Goal: Find specific page/section: Find specific page/section

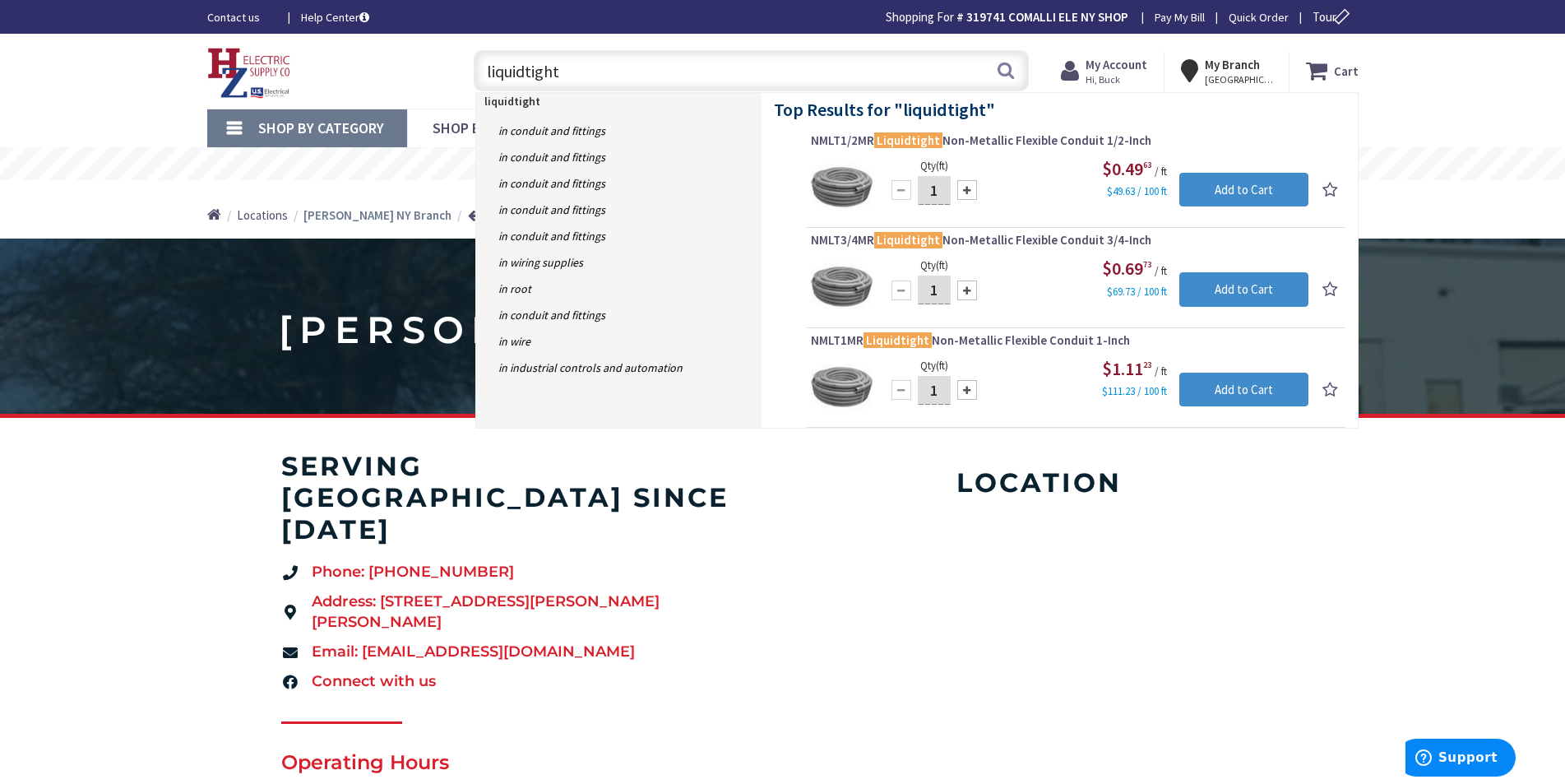
drag, startPoint x: 582, startPoint y: 74, endPoint x: 487, endPoint y: 76, distance: 95.0
click at [487, 76] on input "liquidtight" at bounding box center [751, 71] width 555 height 41
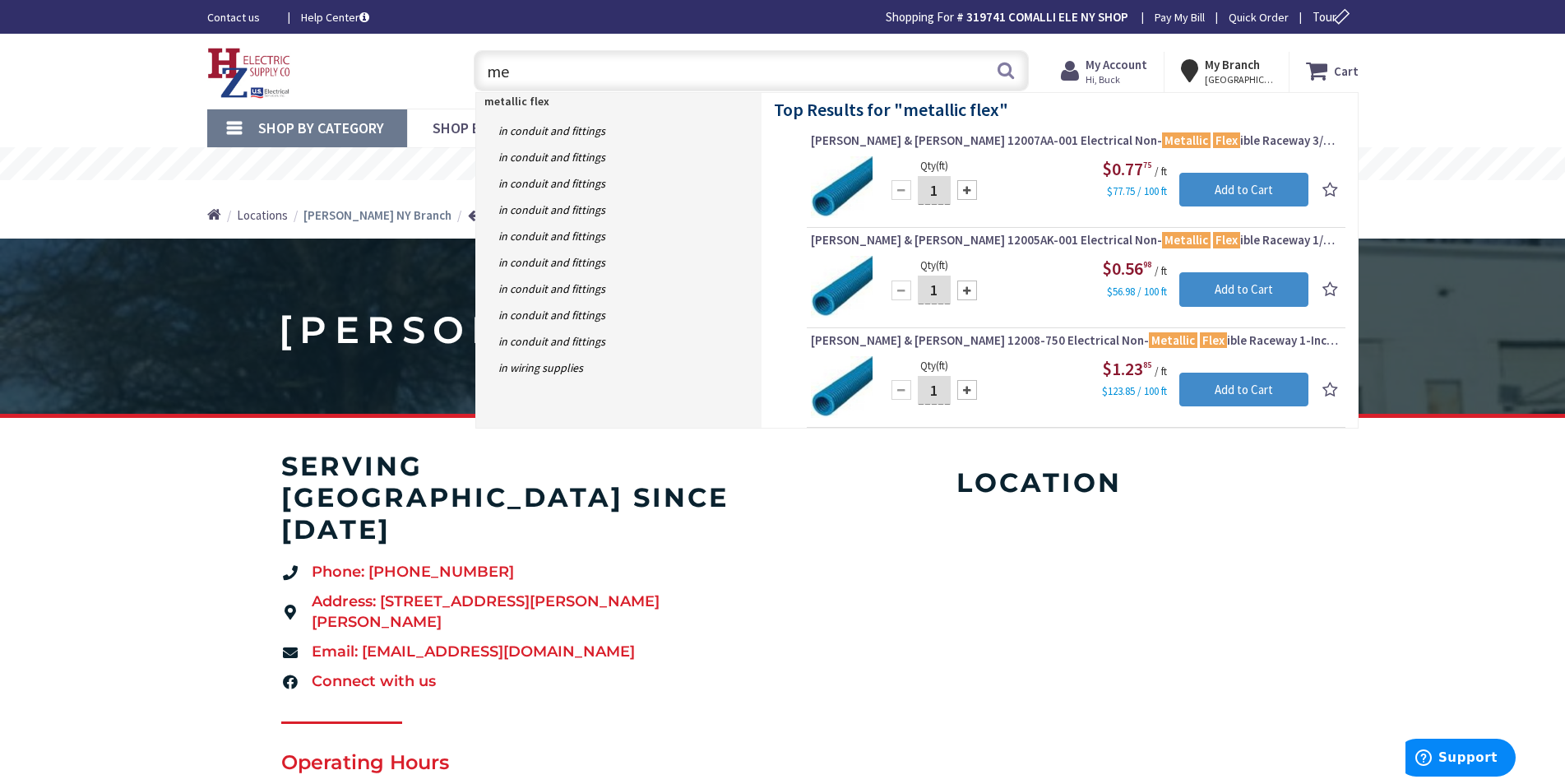
type input "m"
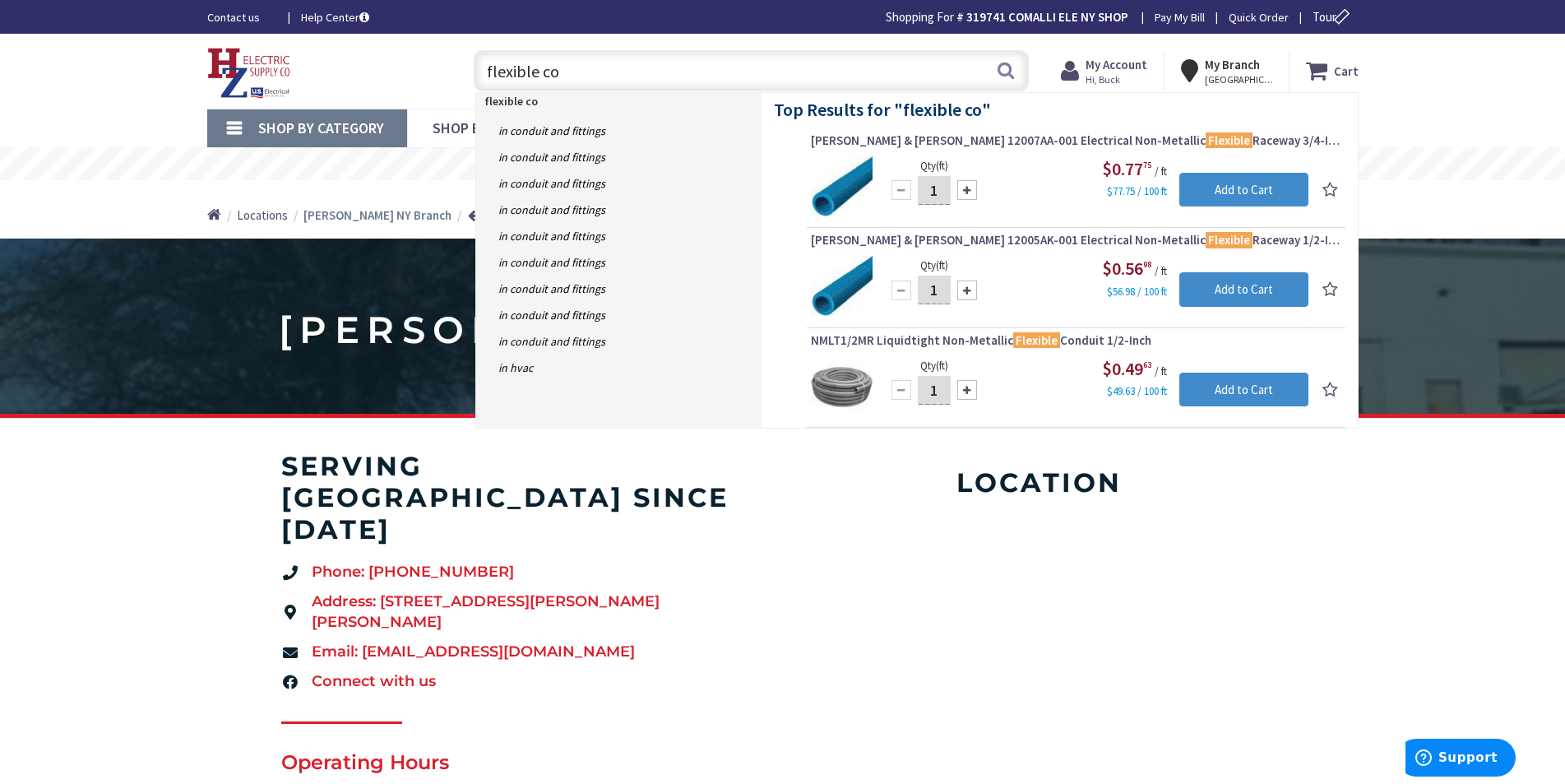
type input "flexible con"
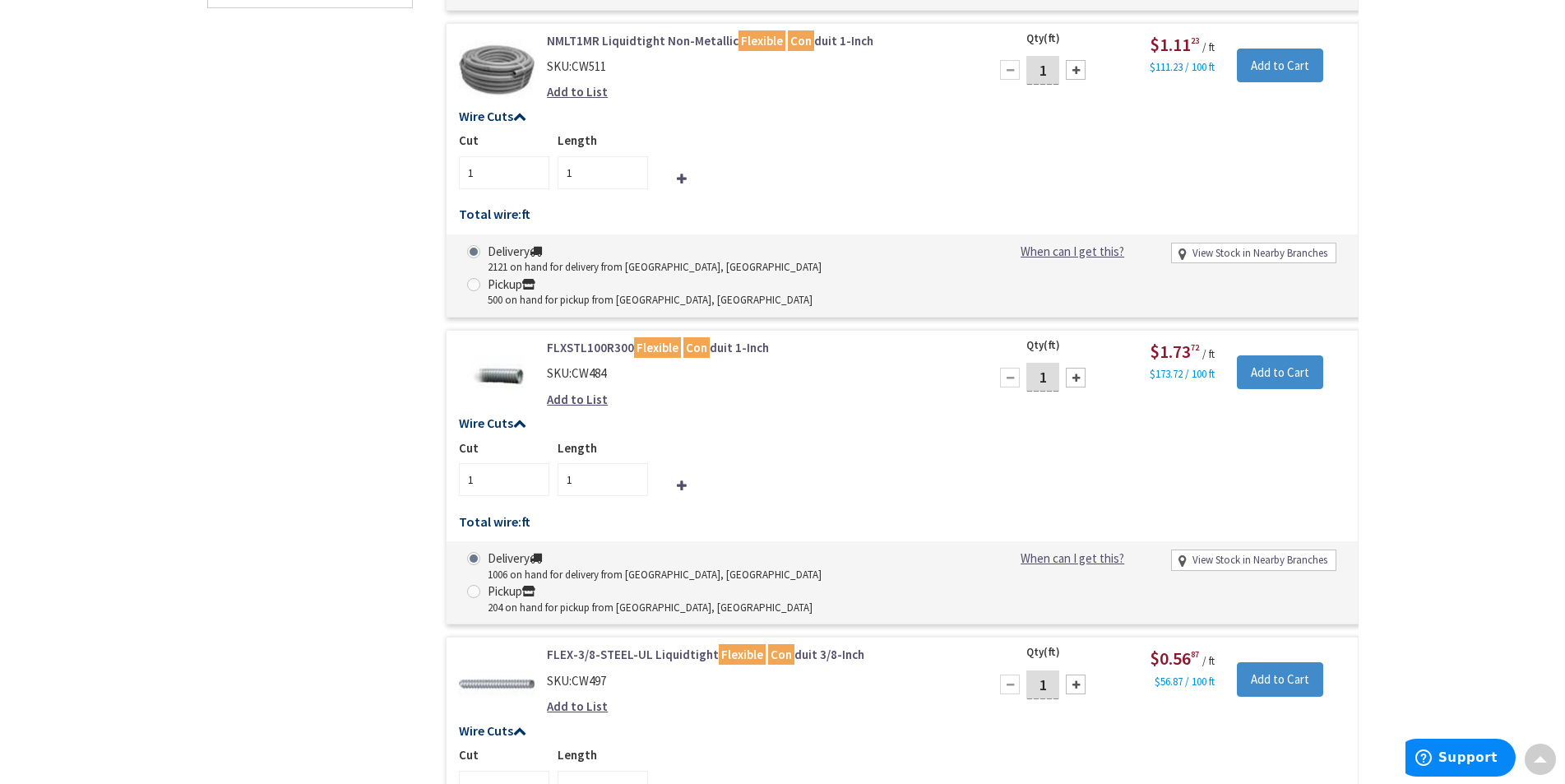
scroll to position [1153, 0]
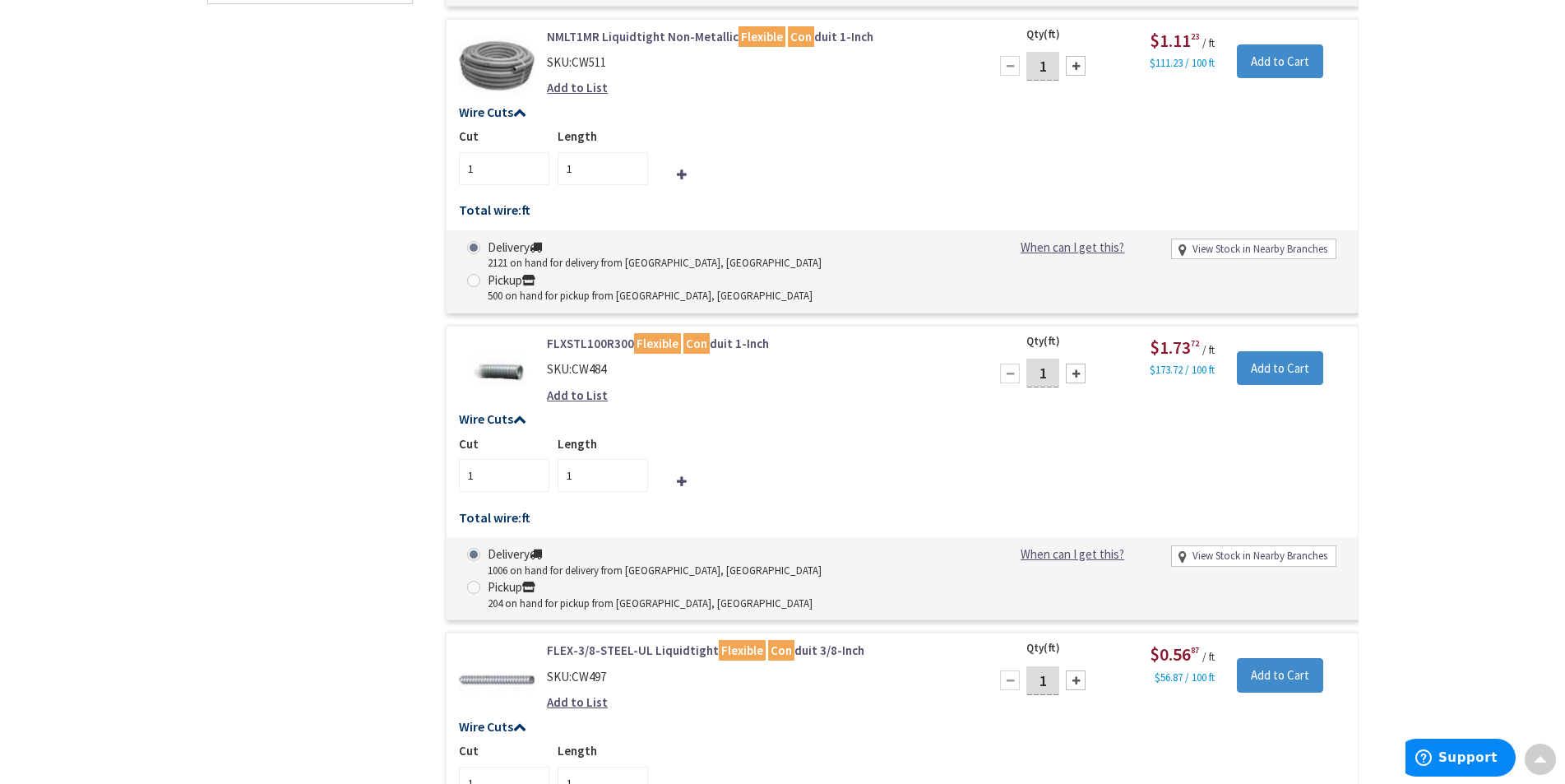
type input "Pioneer Rd, Painted Post, NY 14870, [GEOGRAPHIC_DATA]"
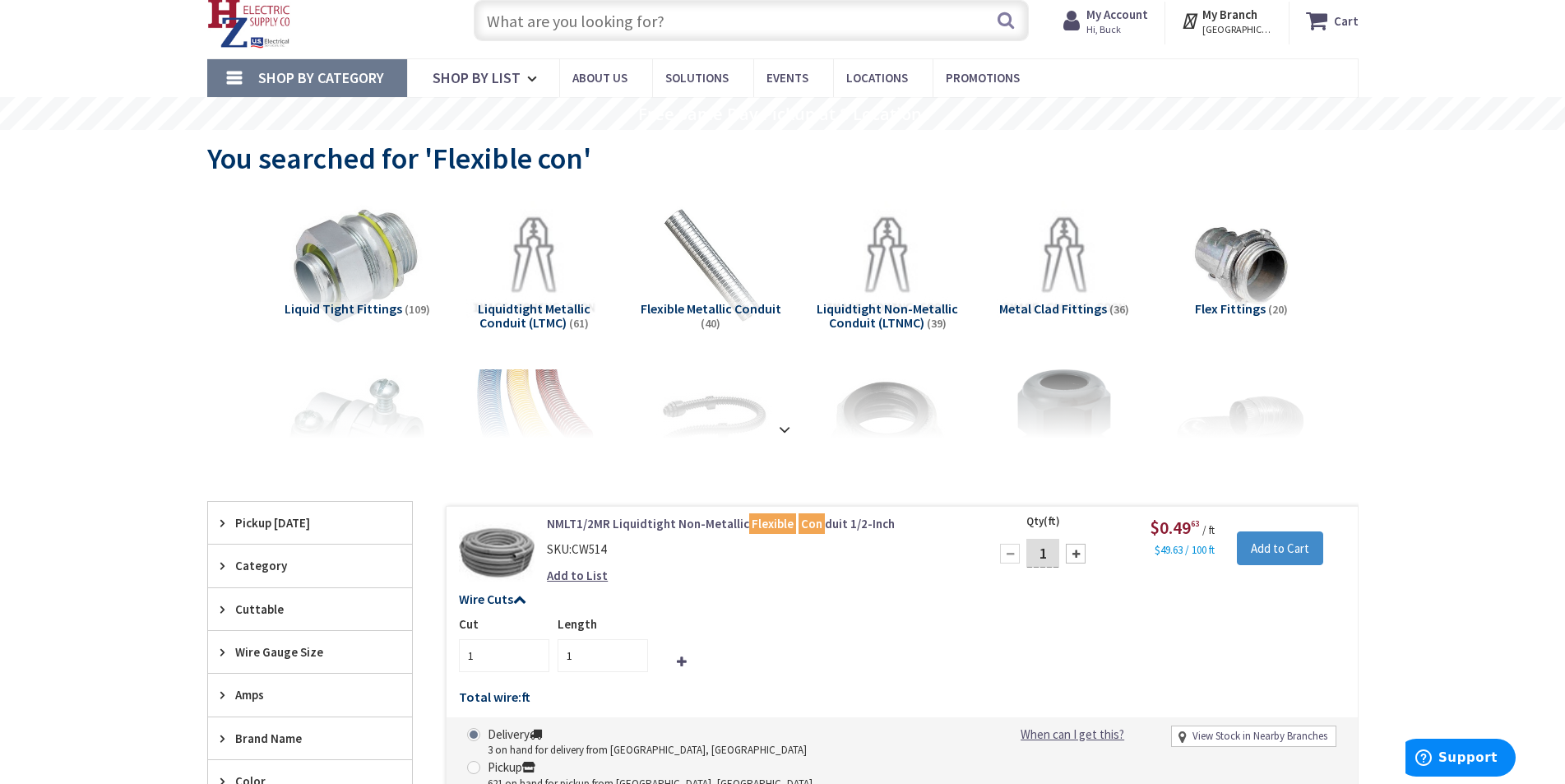
scroll to position [82, 0]
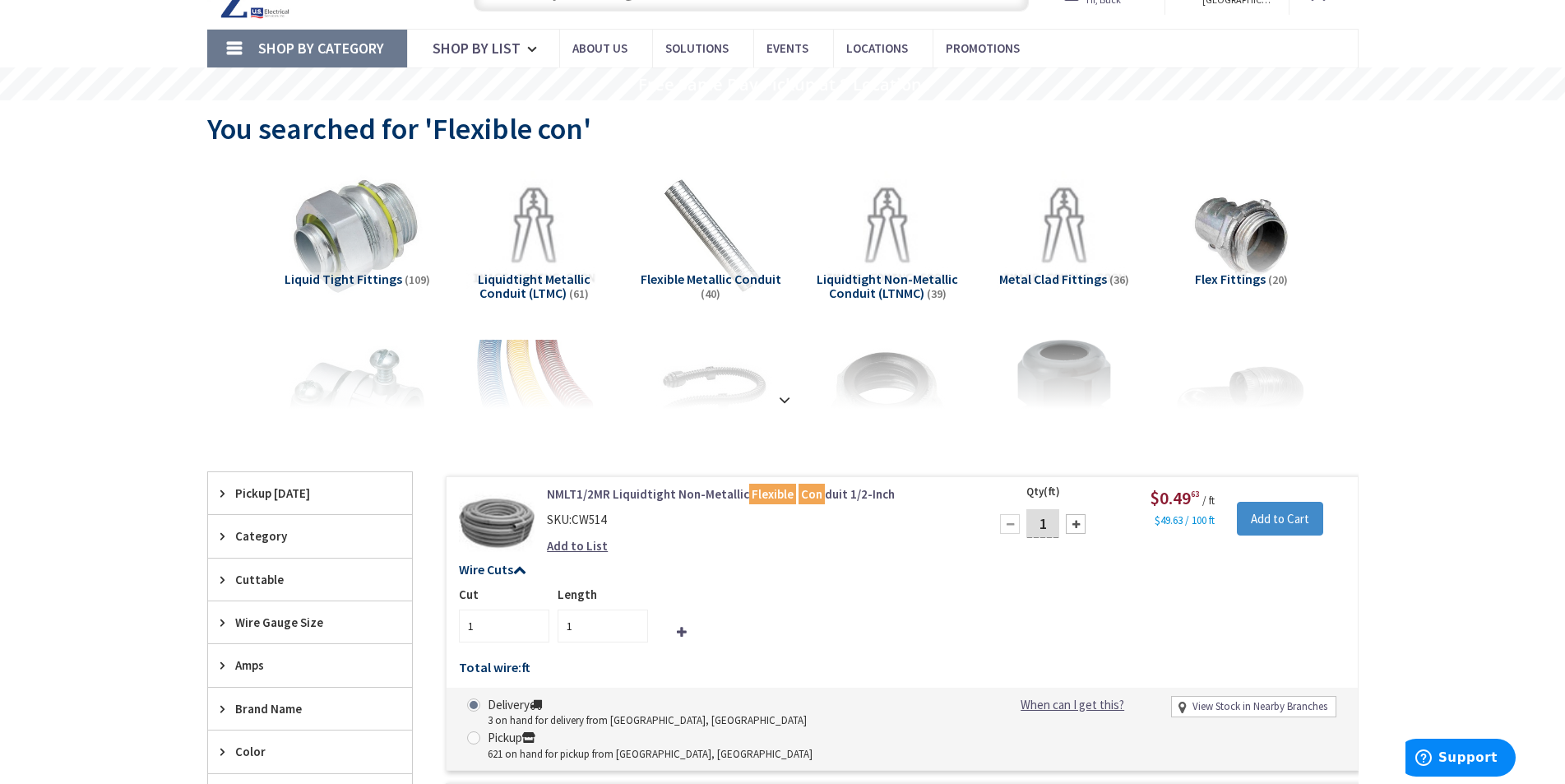
click at [638, 494] on link "NMLT1/2MR Liquidtight Non-Metallic Flexible Con duit 1/2-Inch" at bounding box center [756, 494] width 419 height 18
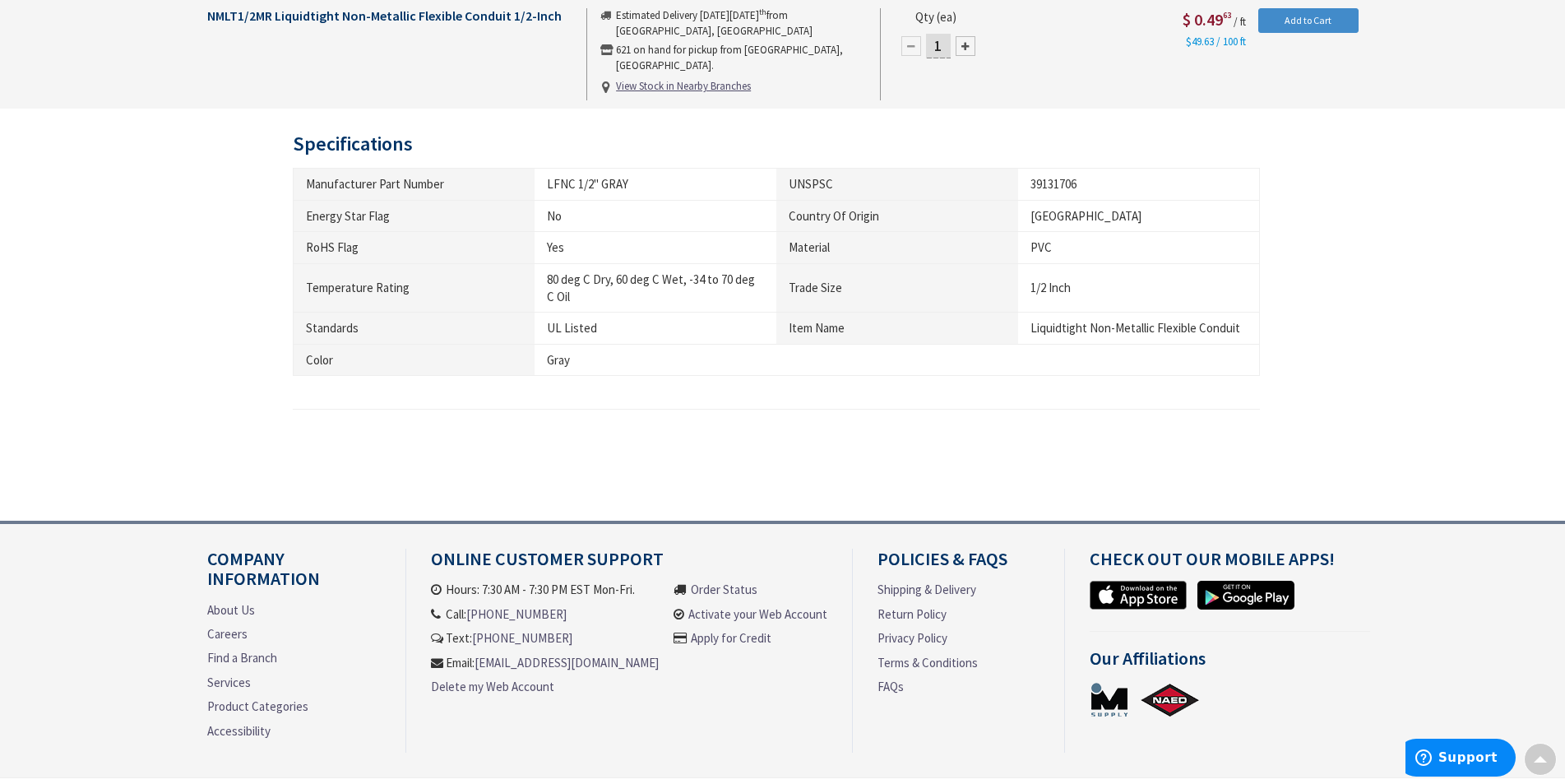
scroll to position [947, 0]
